Goal: Task Accomplishment & Management: Manage account settings

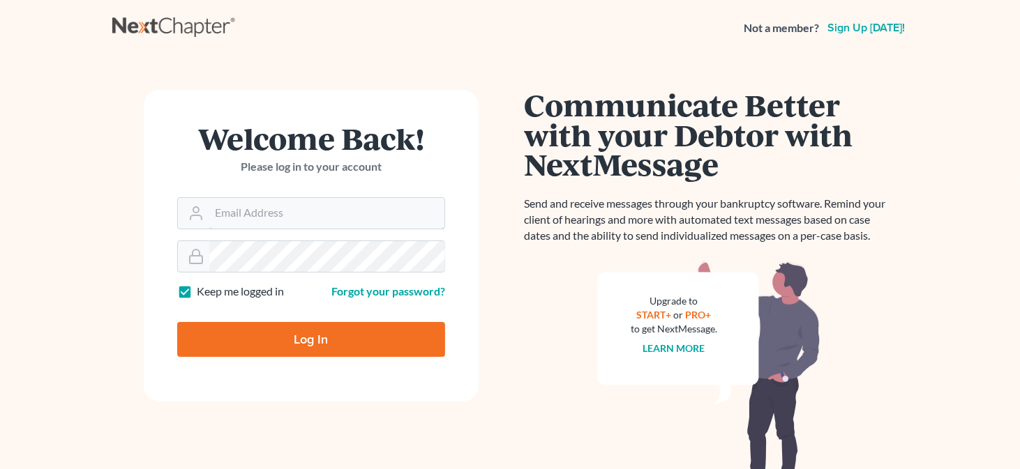
type input "[PERSON_NAME][EMAIL_ADDRESS][DOMAIN_NAME]"
click at [336, 342] on input "Log In" at bounding box center [311, 339] width 268 height 35
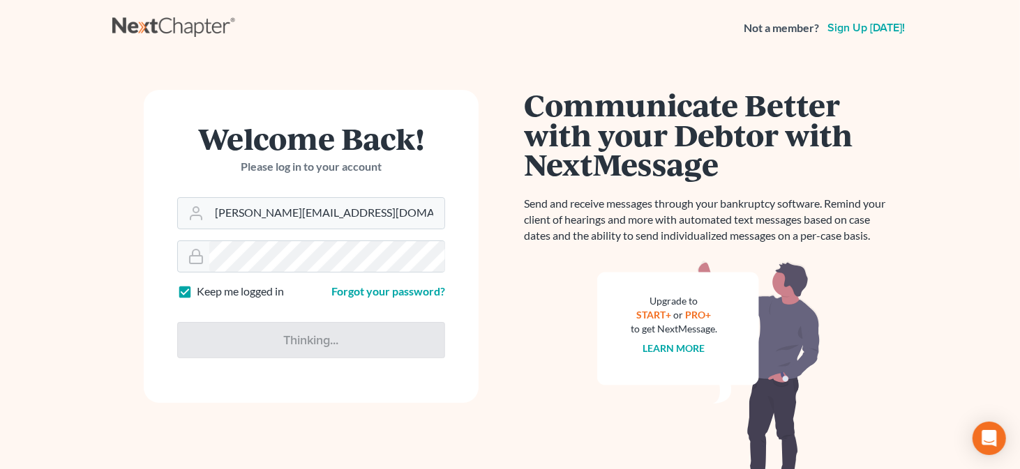
type input "Thinking..."
